Goal: Task Accomplishment & Management: Manage account settings

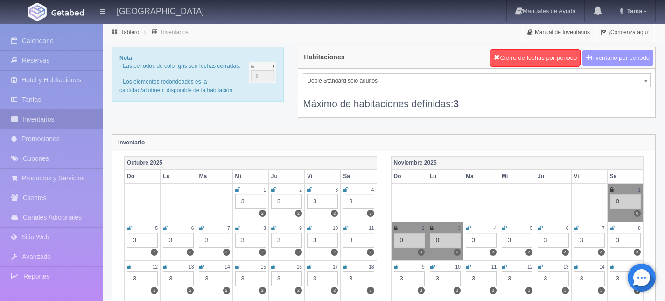
click at [596, 55] on button "Inventario por periodo" at bounding box center [617, 57] width 71 height 17
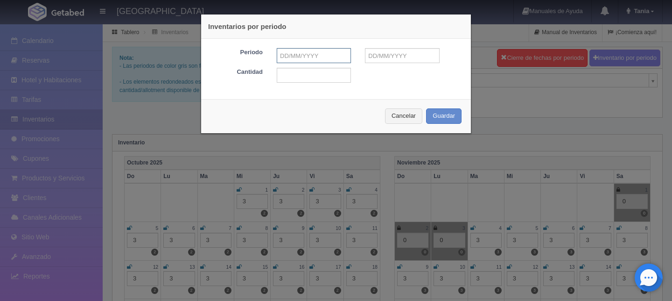
click at [306, 58] on input "text" at bounding box center [314, 55] width 74 height 15
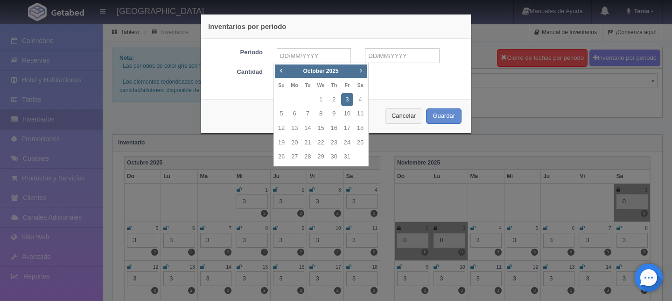
click at [361, 69] on span "Next" at bounding box center [360, 70] width 7 height 7
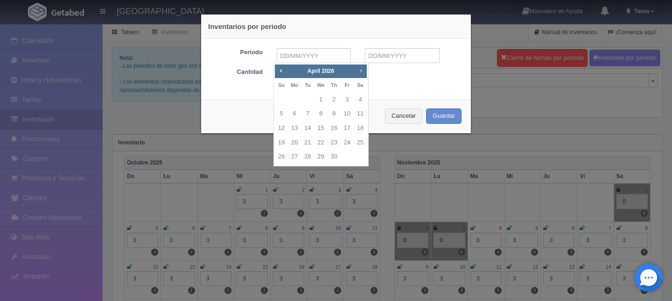
click at [361, 69] on span "Next" at bounding box center [360, 70] width 7 height 7
click at [320, 97] on link "1" at bounding box center [321, 100] width 12 height 14
type input "01-07-2026"
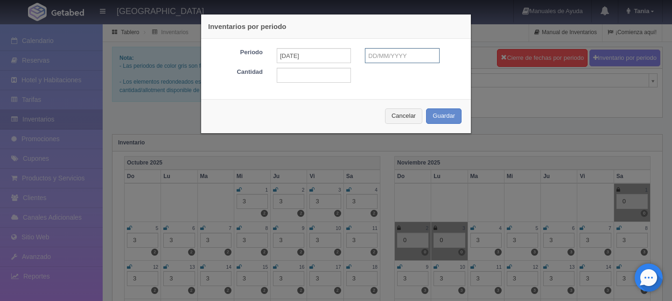
click at [376, 57] on input "text" at bounding box center [402, 55] width 74 height 15
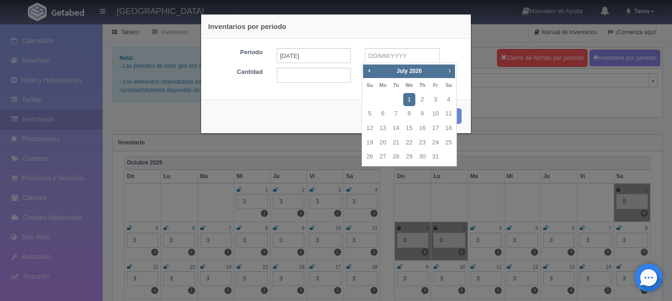
click at [449, 69] on span "Next" at bounding box center [449, 70] width 7 height 7
click at [448, 128] on link "19" at bounding box center [448, 128] width 12 height 14
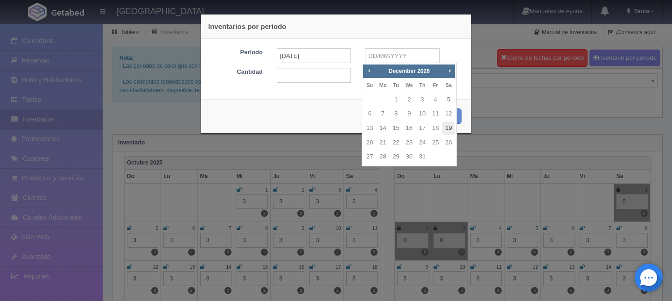
type input "19-12-2026"
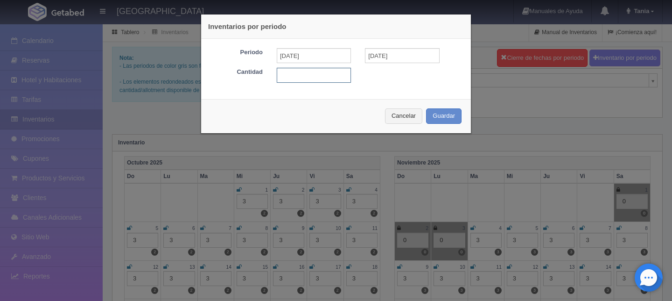
click at [317, 72] on input "text" at bounding box center [314, 75] width 74 height 15
type input "3"
click at [440, 115] on button "Guardar" at bounding box center [443, 115] width 35 height 15
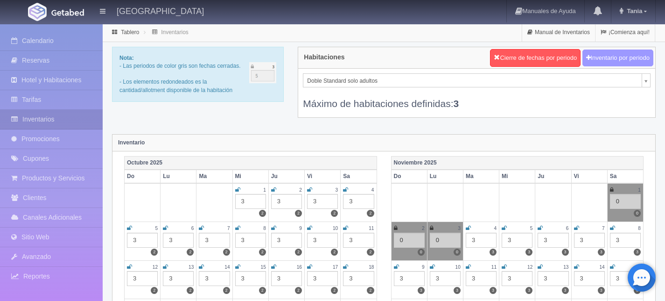
click at [603, 54] on button "Inventario por periodo" at bounding box center [617, 57] width 71 height 17
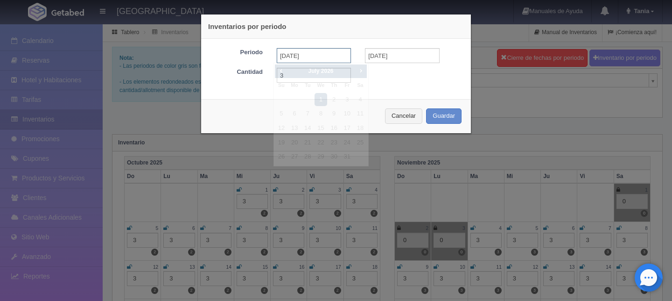
click at [303, 51] on input "01-07-2026" at bounding box center [314, 55] width 74 height 15
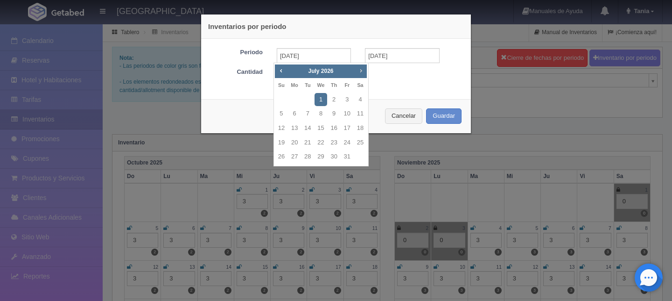
click at [358, 71] on span "Next" at bounding box center [360, 70] width 7 height 7
click at [359, 71] on span "Next" at bounding box center [360, 70] width 7 height 7
click at [337, 156] on link "29" at bounding box center [334, 157] width 12 height 14
type input "29-10-2026"
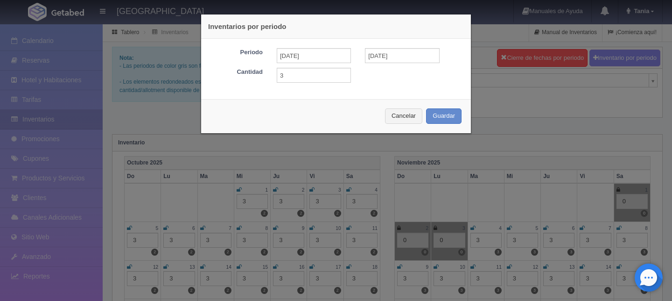
click at [377, 48] on div "Periodo 29-10-2026 19-12-2026 Cantidad 3" at bounding box center [336, 65] width 270 height 53
click at [378, 52] on input "19-12-2026" at bounding box center [402, 55] width 74 height 15
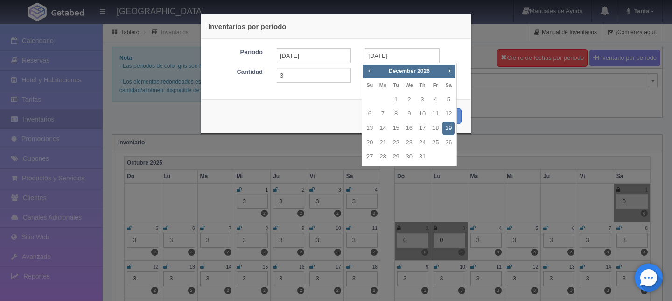
click at [367, 72] on span "Prev" at bounding box center [368, 70] width 7 height 7
click at [450, 71] on span "Next" at bounding box center [449, 70] width 7 height 7
click at [395, 97] on link "3" at bounding box center [396, 100] width 12 height 14
type input "03-11-2026"
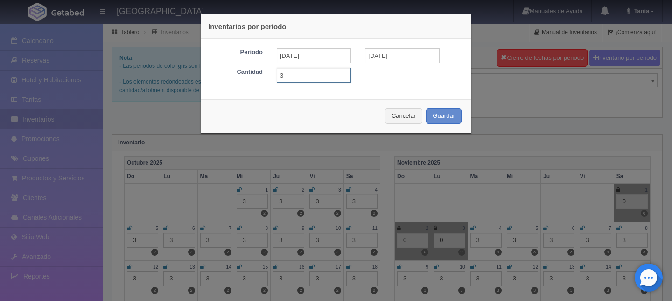
drag, startPoint x: 281, startPoint y: 75, endPoint x: 267, endPoint y: 72, distance: 14.7
click at [270, 72] on div "3" at bounding box center [314, 75] width 88 height 15
type input "0"
click at [443, 114] on button "Guardar" at bounding box center [443, 115] width 35 height 15
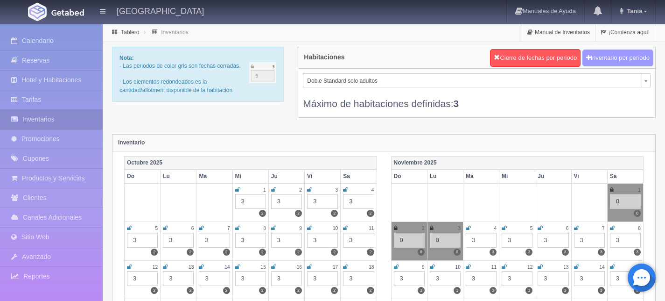
click at [619, 56] on button "Inventario por periodo" at bounding box center [617, 57] width 71 height 17
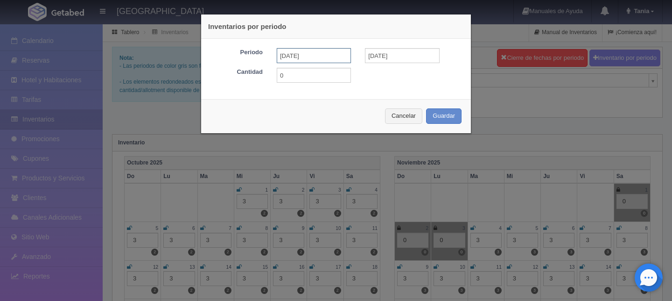
click at [309, 58] on input "29-10-2026" at bounding box center [314, 55] width 74 height 15
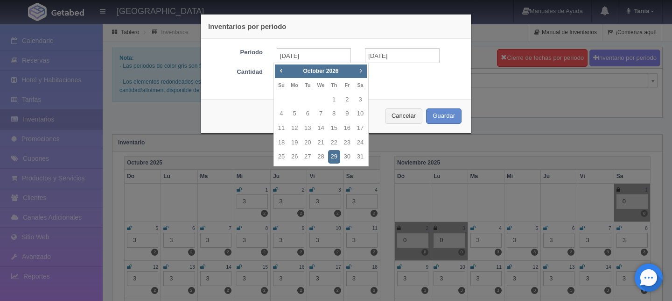
click at [359, 72] on span "Next" at bounding box center [360, 70] width 7 height 7
click at [281, 69] on span "Prev" at bounding box center [280, 70] width 7 height 7
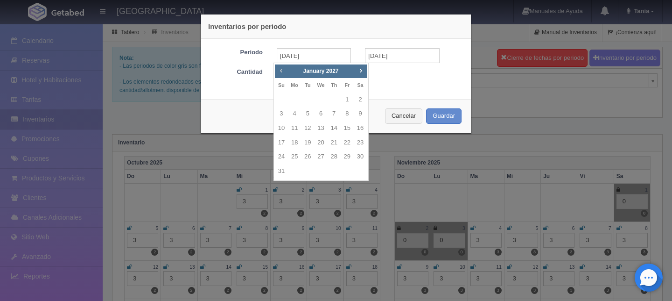
click at [281, 69] on span "Prev" at bounding box center [280, 70] width 7 height 7
click at [361, 70] on span "Next" at bounding box center [360, 70] width 7 height 7
click at [278, 141] on link "20" at bounding box center [281, 143] width 12 height 14
type input "20-12-2026"
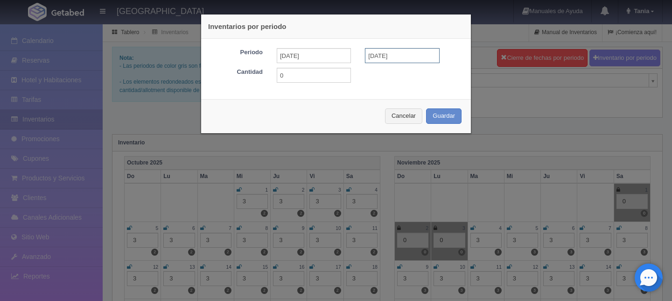
click at [395, 59] on input "20-12-2026" at bounding box center [402, 55] width 74 height 15
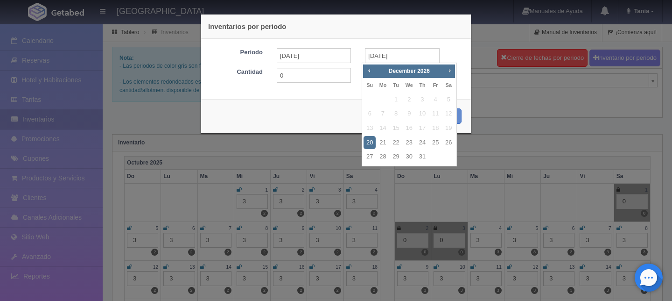
click at [450, 68] on span "Next" at bounding box center [449, 70] width 7 height 7
click at [406, 111] on link "6" at bounding box center [409, 114] width 12 height 14
type input "06-01-2027"
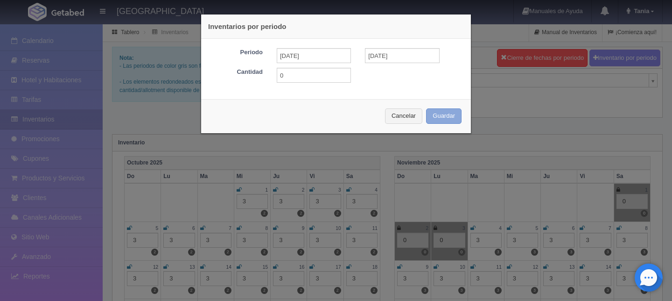
click at [443, 119] on button "Guardar" at bounding box center [443, 115] width 35 height 15
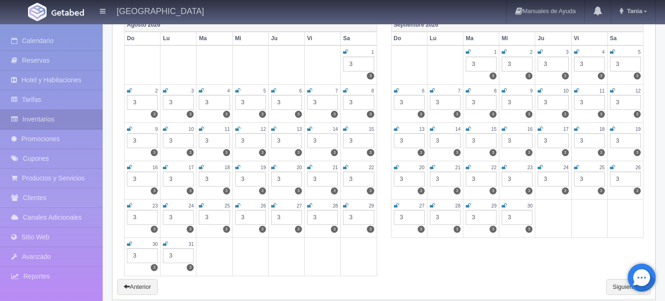
scroll to position [1336, 0]
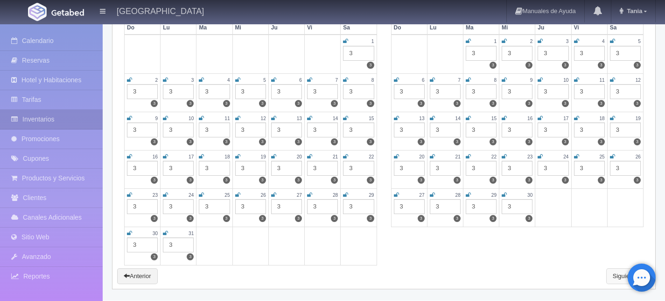
click at [608, 276] on link "Siguiente" at bounding box center [628, 276] width 44 height 16
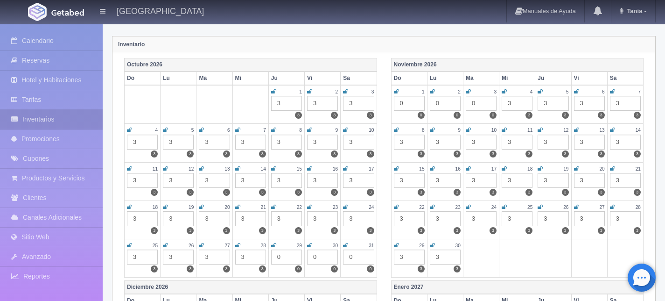
scroll to position [98, 0]
click at [269, 243] on td "29 0 0" at bounding box center [286, 258] width 36 height 38
click at [276, 245] on icon at bounding box center [273, 245] width 5 height 6
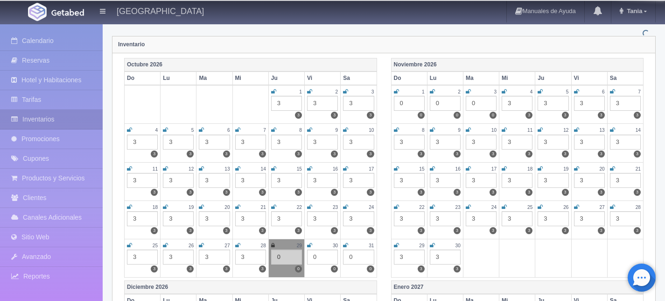
click at [311, 246] on icon at bounding box center [309, 245] width 5 height 6
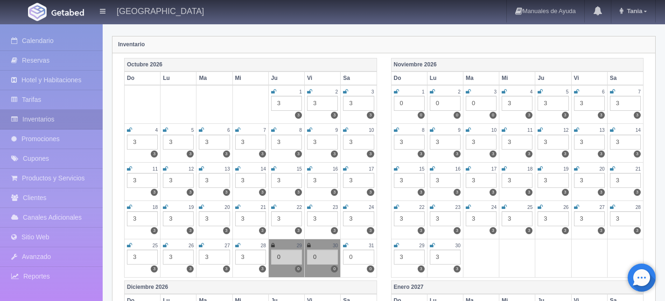
click at [348, 246] on icon at bounding box center [345, 245] width 5 height 6
click at [396, 89] on icon at bounding box center [396, 92] width 5 height 6
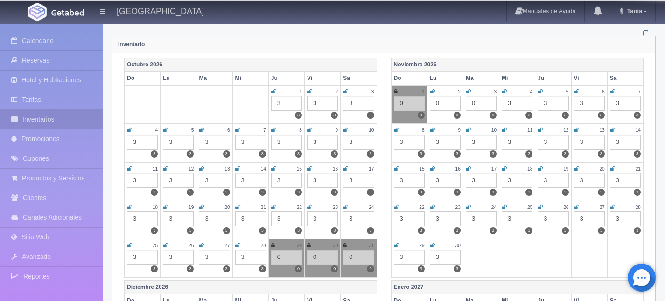
click at [433, 91] on icon at bounding box center [432, 92] width 5 height 6
click at [470, 90] on icon at bounding box center [468, 92] width 5 height 6
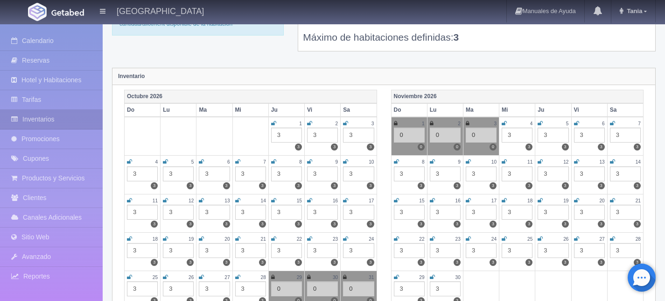
scroll to position [0, 0]
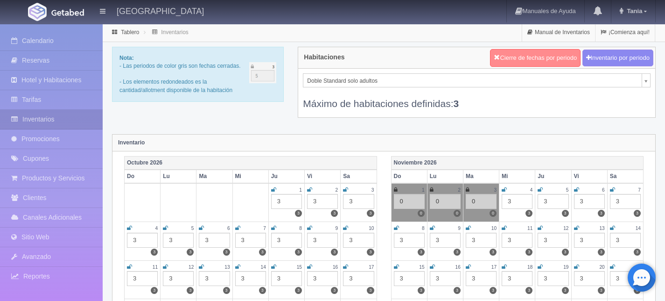
click at [505, 52] on button "Cierre de fechas por periodo" at bounding box center [535, 58] width 91 height 18
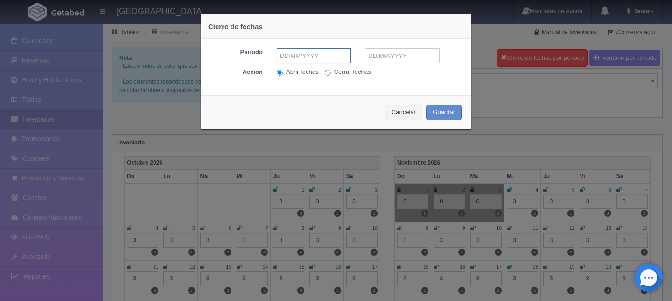
click at [291, 57] on input "text" at bounding box center [314, 55] width 74 height 15
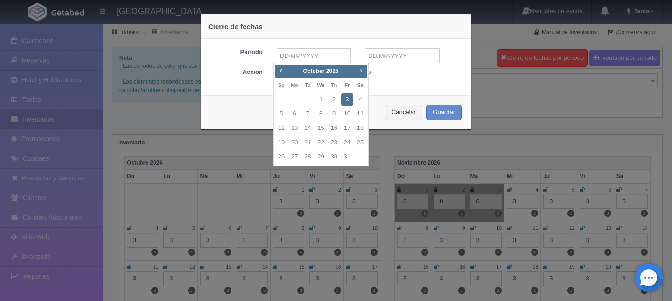
click at [365, 70] on link "Next" at bounding box center [361, 70] width 10 height 10
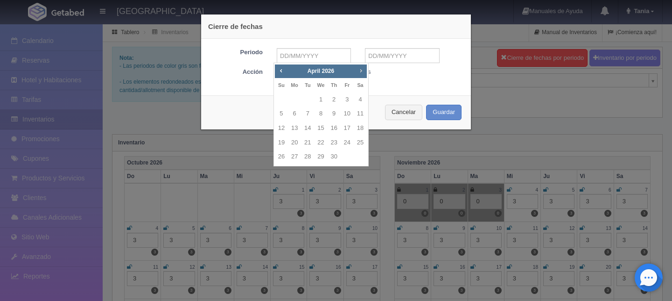
click at [365, 70] on link "Next" at bounding box center [361, 70] width 10 height 10
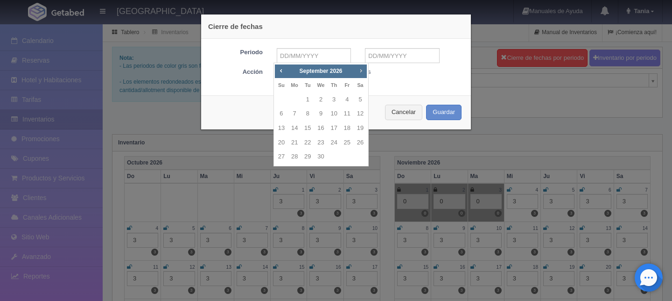
click at [365, 70] on link "Next" at bounding box center [361, 70] width 10 height 10
click at [279, 140] on link "20" at bounding box center [281, 143] width 12 height 14
type input "20-12-2026"
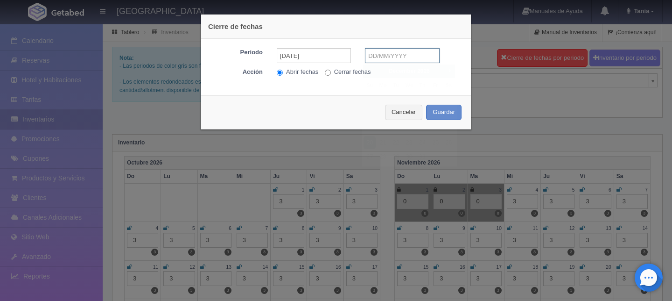
click at [375, 56] on input "text" at bounding box center [402, 55] width 74 height 15
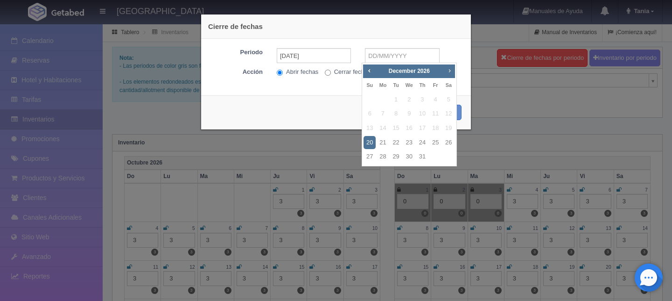
click at [450, 66] on link "Next" at bounding box center [449, 70] width 10 height 10
click at [407, 112] on link "6" at bounding box center [409, 114] width 12 height 14
type input "06-01-2027"
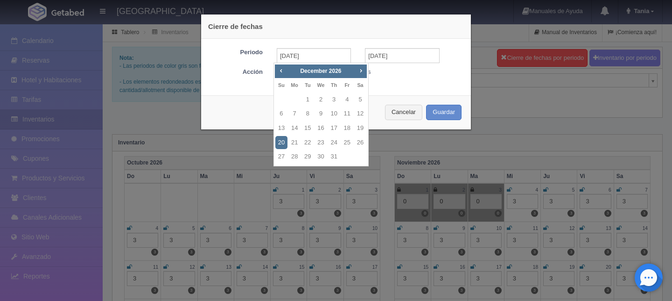
click at [388, 78] on div "Acción Abrir fechas Cerrar fechas" at bounding box center [335, 73] width 265 height 11
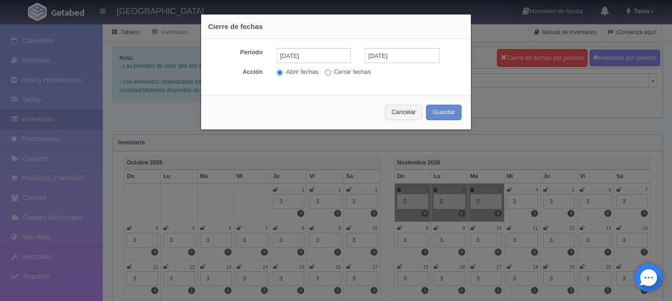
click at [339, 70] on label "Cerrar fechas" at bounding box center [348, 72] width 46 height 9
click at [331, 70] on input "Cerrar fechas" at bounding box center [328, 73] width 6 height 6
radio input "true"
click at [436, 108] on button "Guardar" at bounding box center [443, 112] width 35 height 15
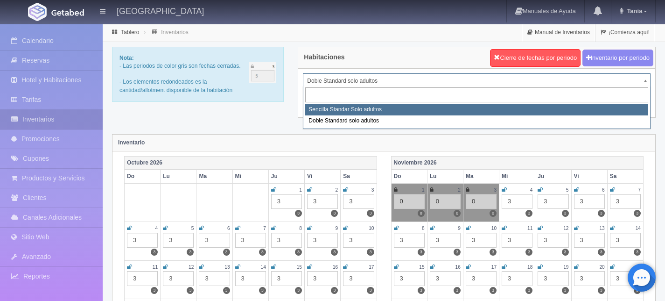
select select "496"
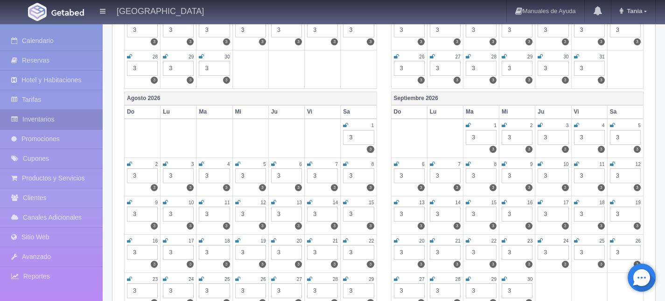
scroll to position [1336, 0]
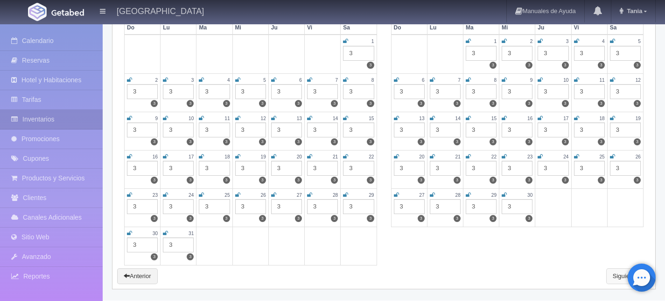
click at [607, 274] on link "Siguiente" at bounding box center [628, 276] width 44 height 16
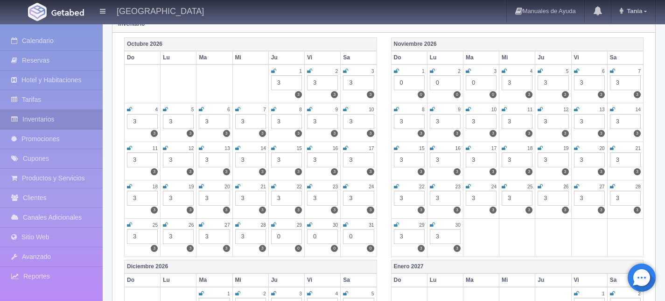
scroll to position [119, 0]
click at [309, 223] on icon at bounding box center [309, 224] width 5 height 6
click at [344, 224] on icon at bounding box center [345, 224] width 5 height 6
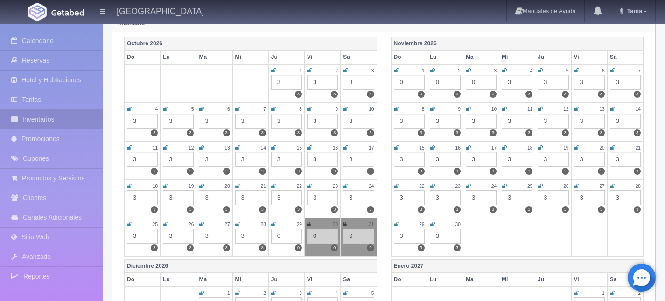
click at [273, 222] on icon at bounding box center [273, 224] width 5 height 6
click at [397, 72] on icon at bounding box center [396, 71] width 5 height 6
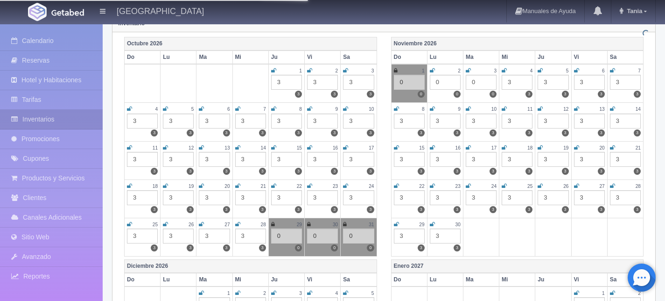
click at [433, 71] on icon at bounding box center [432, 71] width 5 height 6
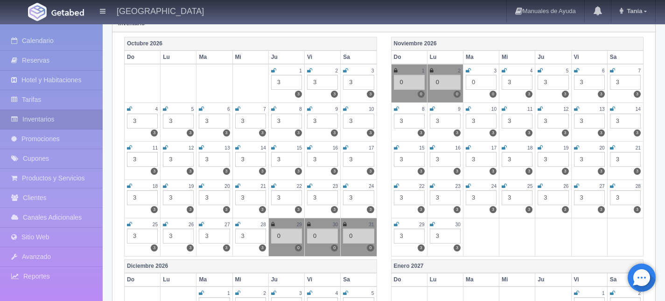
click at [468, 71] on icon at bounding box center [468, 71] width 5 height 6
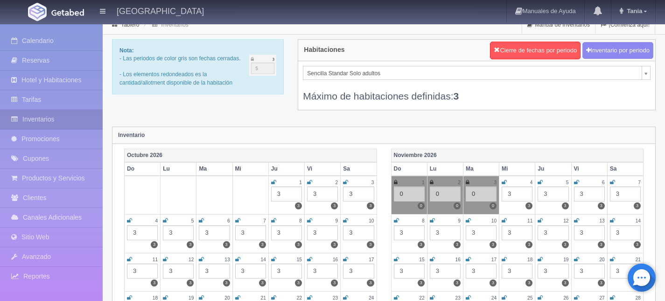
scroll to position [0, 0]
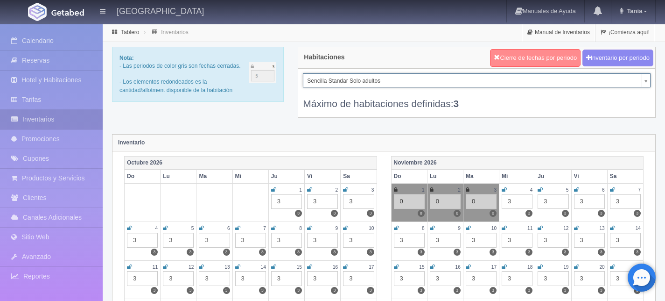
click at [506, 57] on button "Cierre de fechas por periodo" at bounding box center [535, 58] width 91 height 18
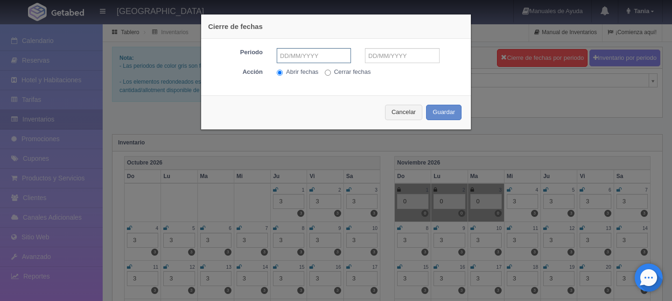
click at [326, 55] on input "text" at bounding box center [314, 55] width 74 height 15
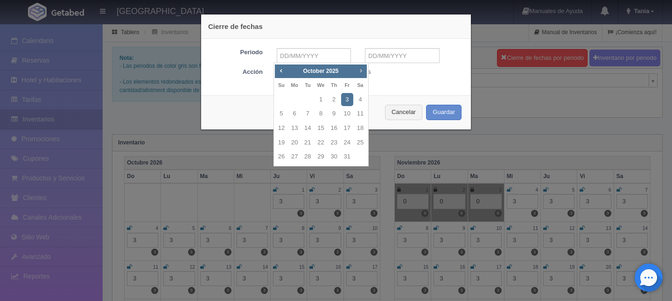
click at [359, 69] on span "Next" at bounding box center [360, 70] width 7 height 7
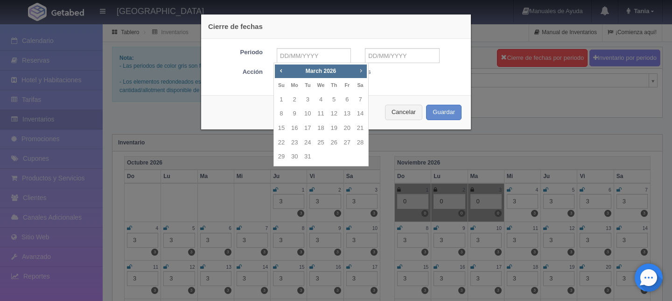
click at [359, 69] on span "Next" at bounding box center [360, 70] width 7 height 7
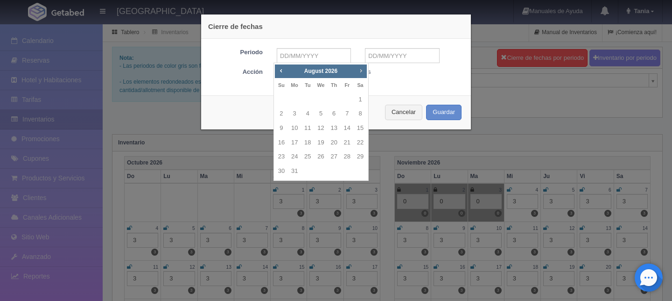
click at [359, 69] on span "Next" at bounding box center [360, 70] width 7 height 7
click at [282, 140] on link "20" at bounding box center [281, 143] width 12 height 14
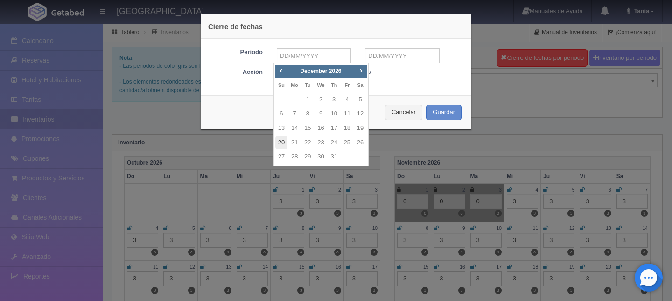
type input "20-12-2026"
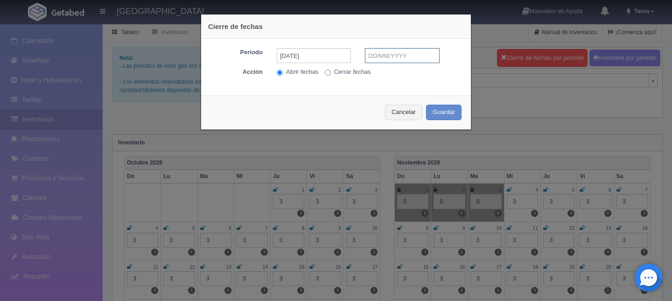
click at [411, 60] on input "text" at bounding box center [402, 55] width 74 height 15
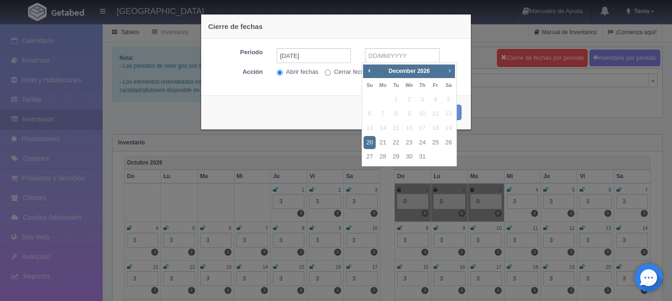
click at [450, 71] on span "Next" at bounding box center [449, 70] width 7 height 7
click at [404, 112] on link "6" at bounding box center [409, 114] width 12 height 14
type input "06-01-2027"
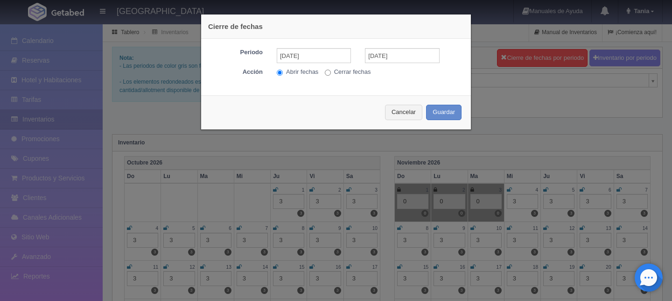
click at [326, 74] on input "Cerrar fechas" at bounding box center [328, 73] width 6 height 6
radio input "true"
click at [446, 107] on button "Guardar" at bounding box center [443, 112] width 35 height 15
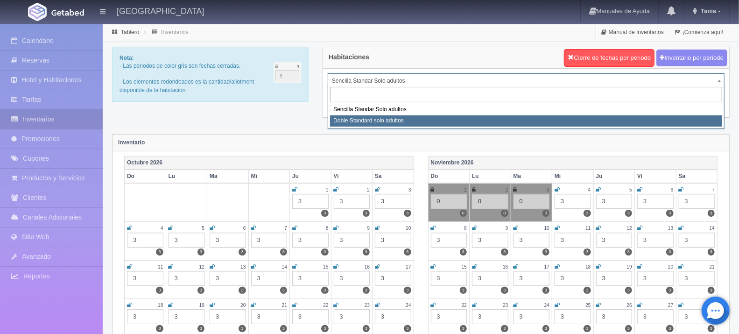
select select "497"
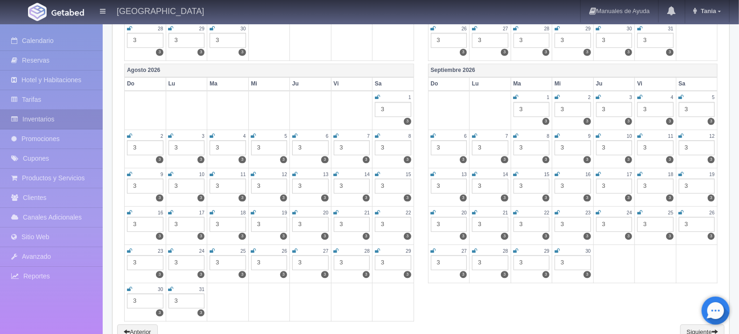
scroll to position [1298, 0]
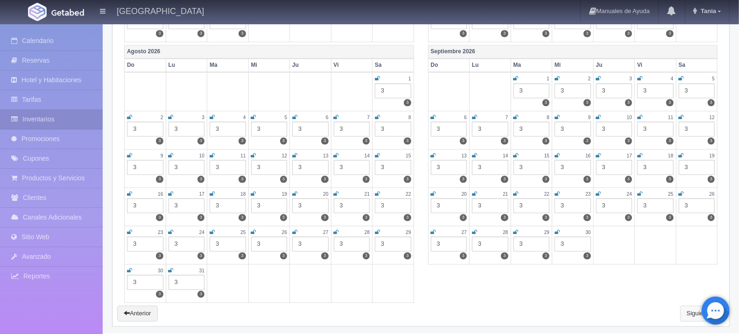
click at [684, 307] on link "Siguiente" at bounding box center [702, 313] width 44 height 16
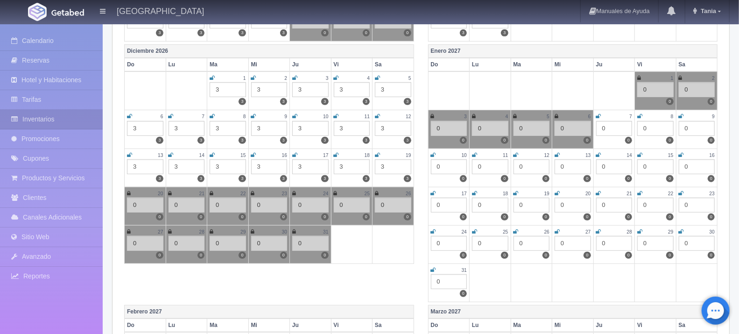
scroll to position [335, 0]
